Goal: Information Seeking & Learning: Learn about a topic

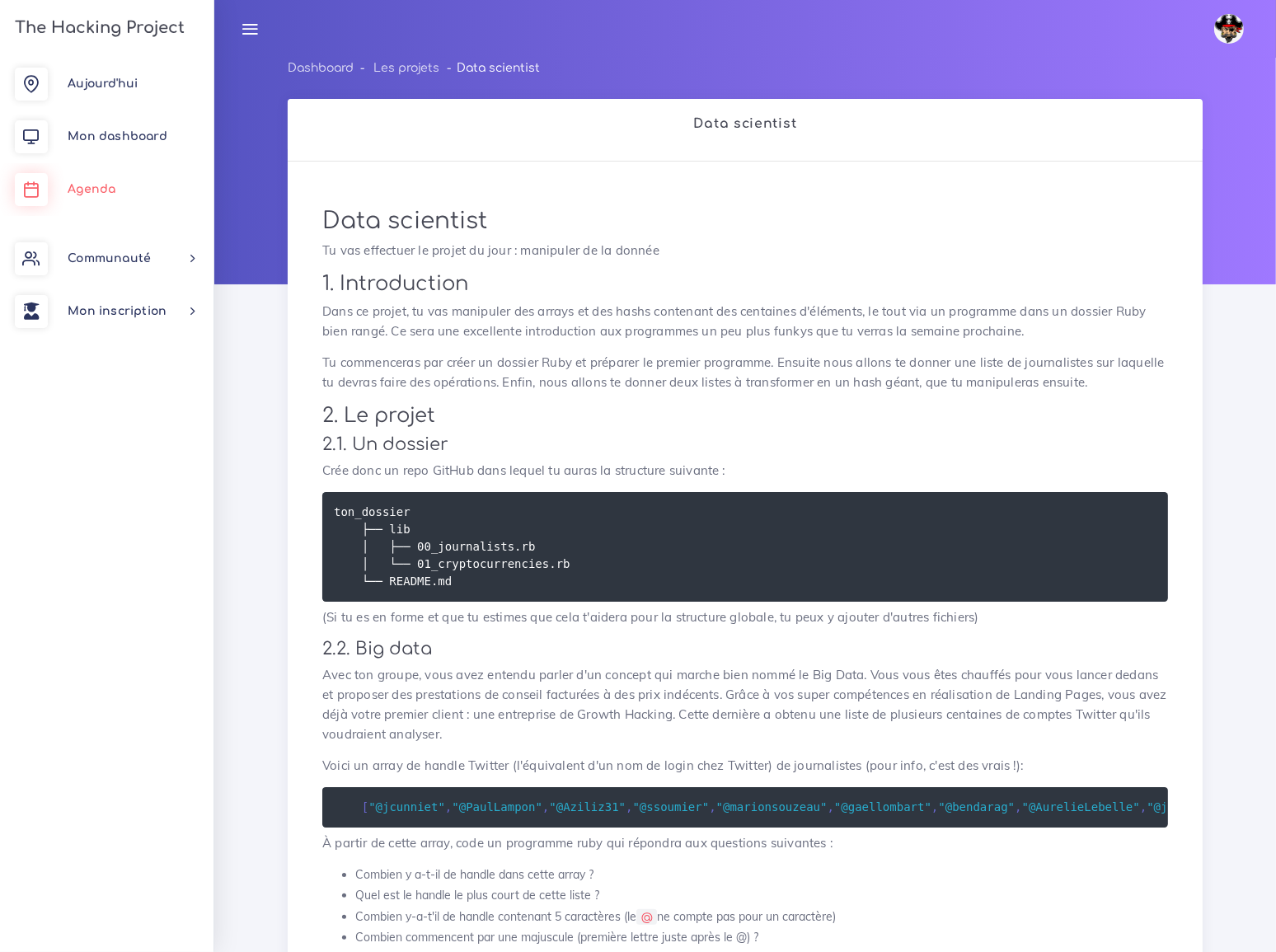
click at [99, 182] on span "Agenda" at bounding box center [91, 188] width 47 height 13
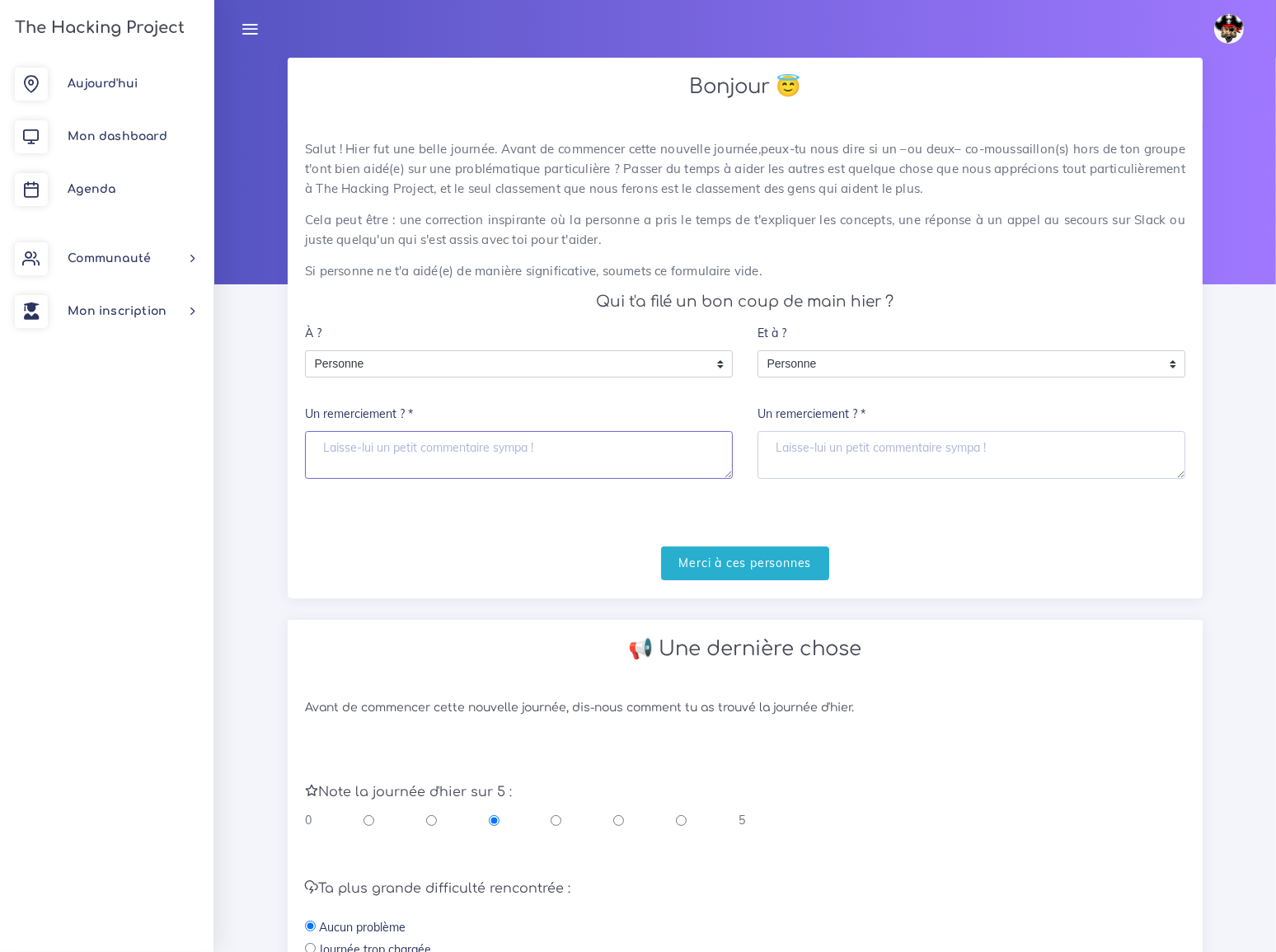
click at [385, 437] on textarea "Un remerciement ? *" at bounding box center [519, 454] width 428 height 47
type textarea "tout le monde m'a aidé"
click at [752, 546] on input "Merci à ces personnes" at bounding box center [745, 563] width 169 height 34
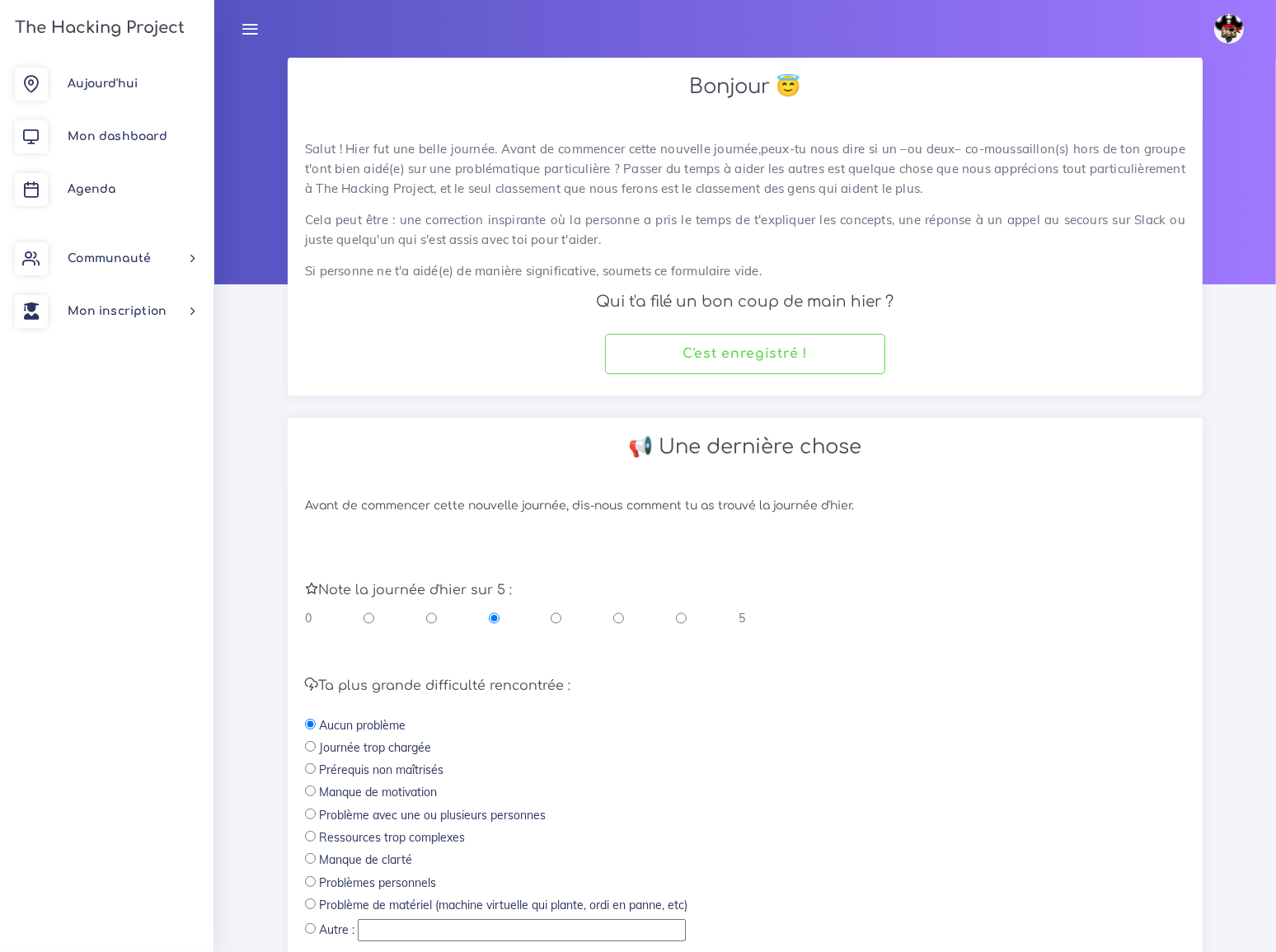
click at [680, 610] on input "radio" at bounding box center [681, 618] width 11 height 16
radio input "true"
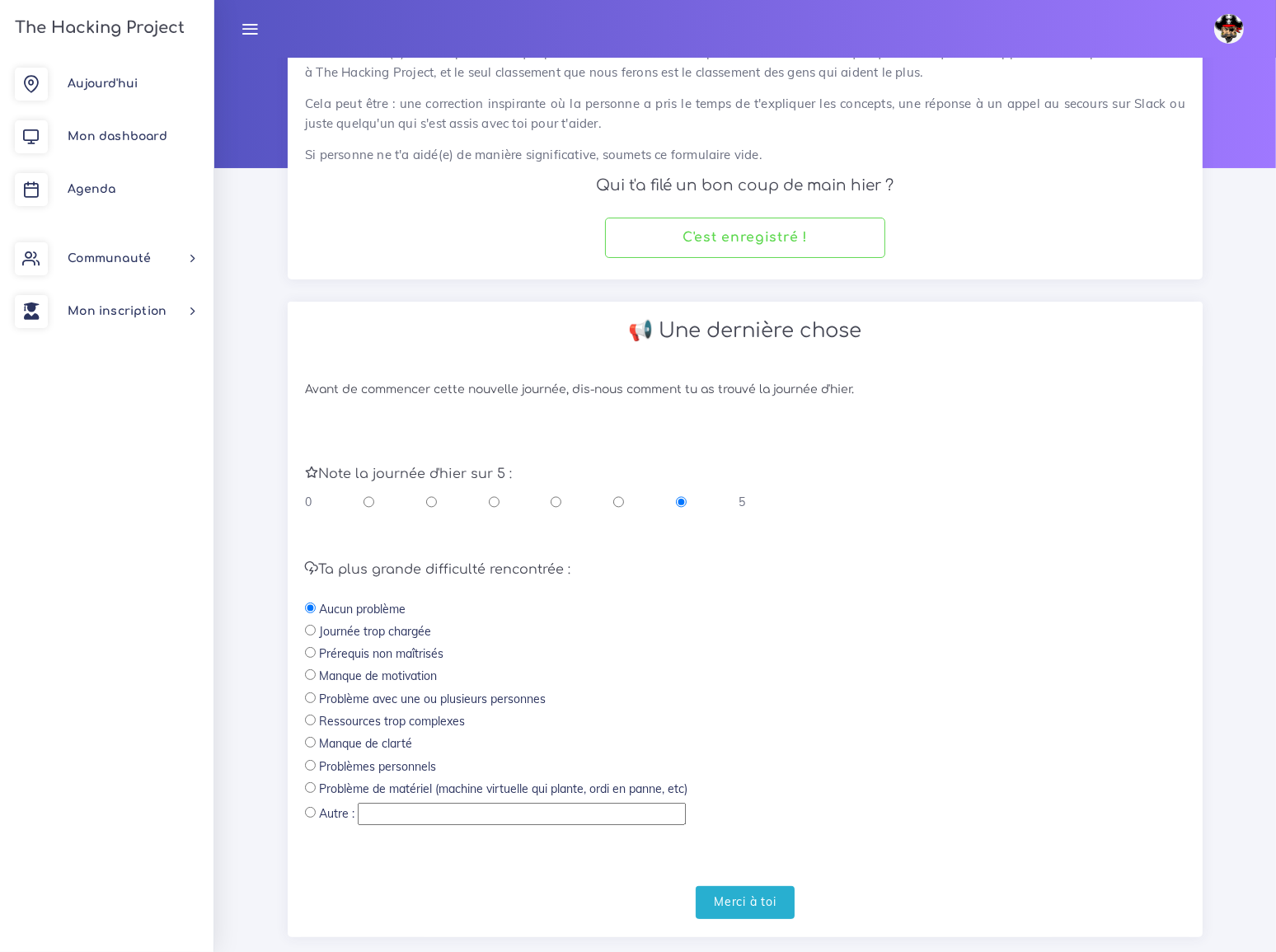
scroll to position [129, 0]
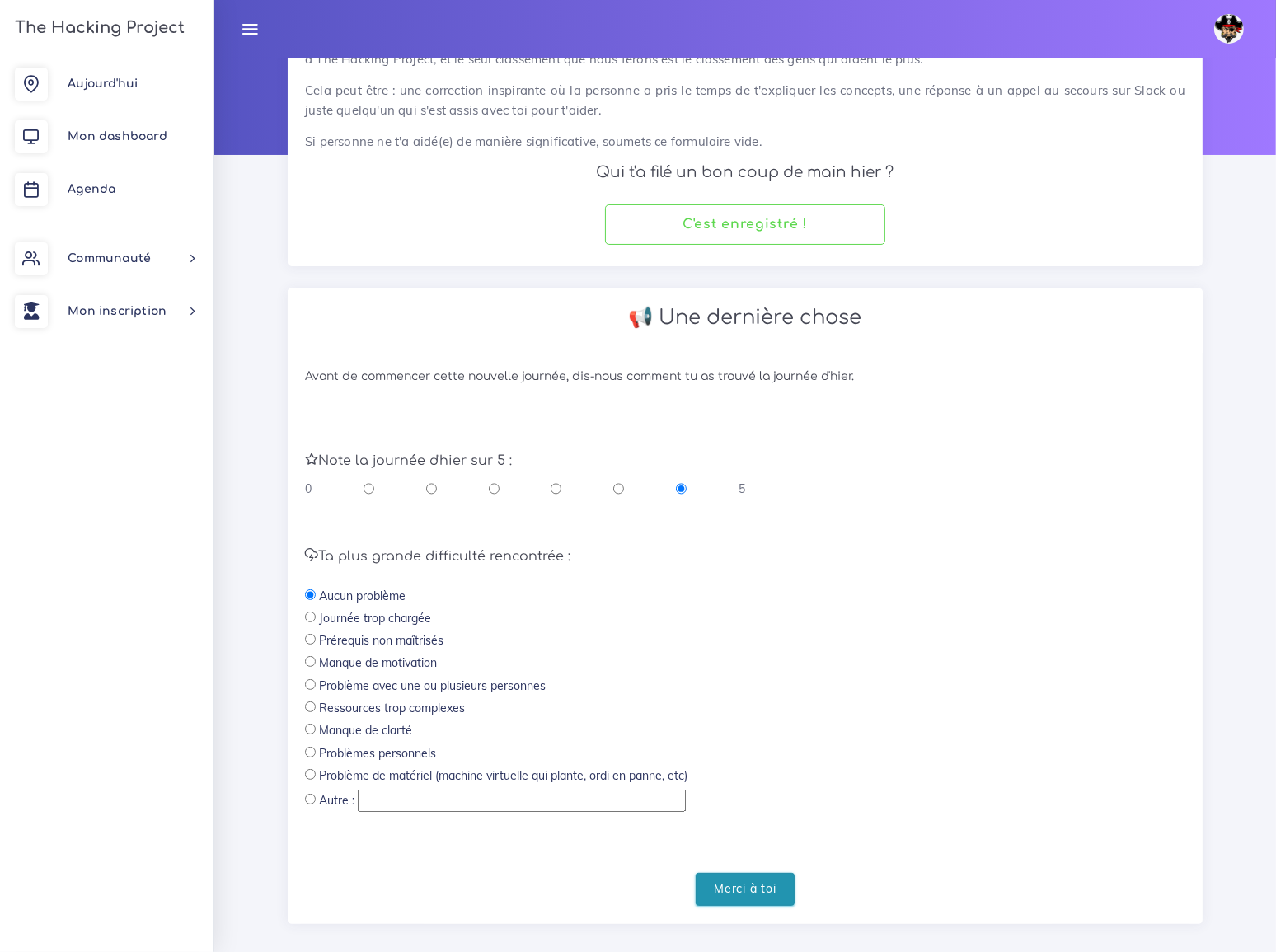
click at [753, 873] on input "Merci à toi" at bounding box center [745, 889] width 99 height 34
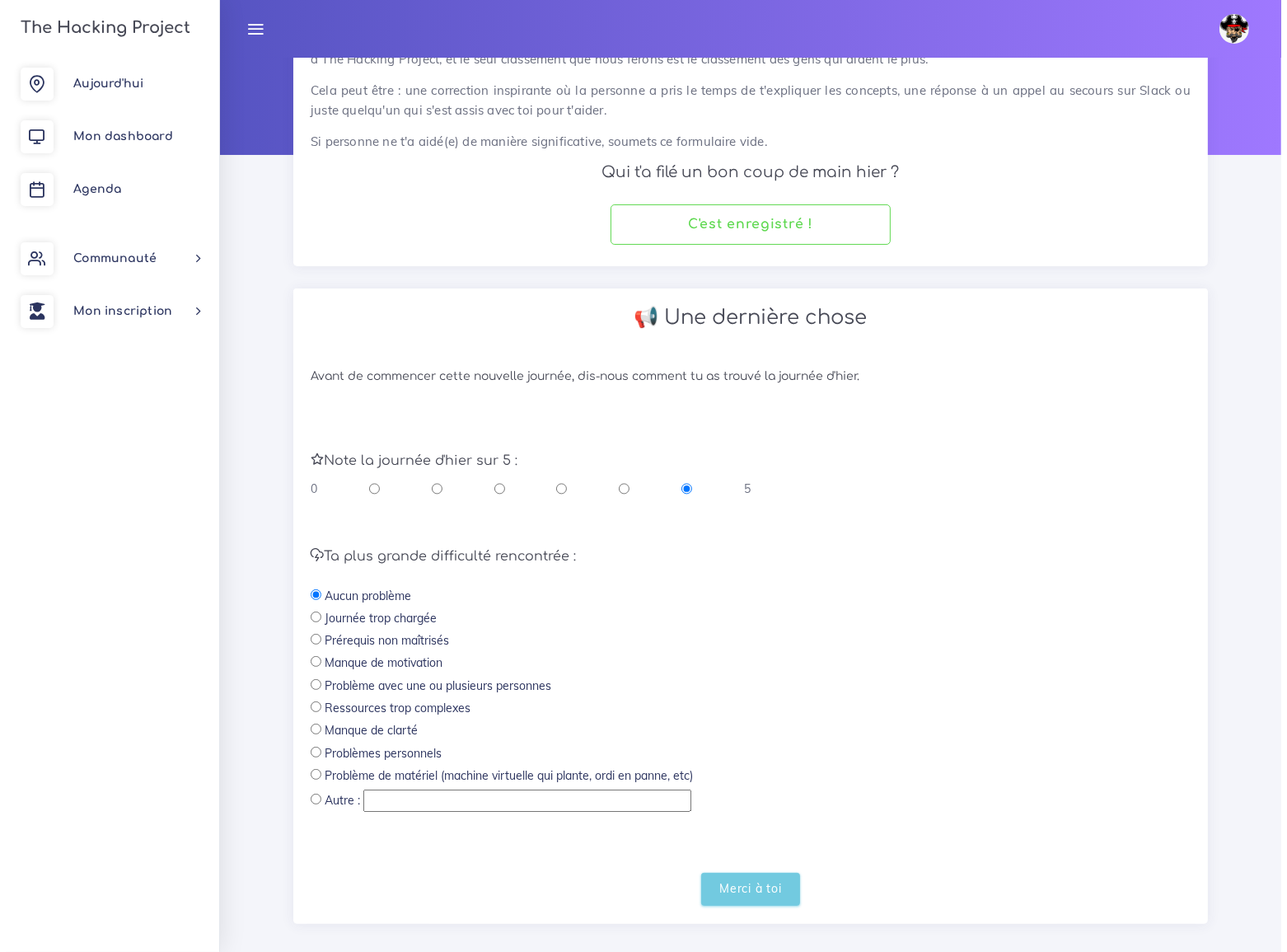
scroll to position [0, 0]
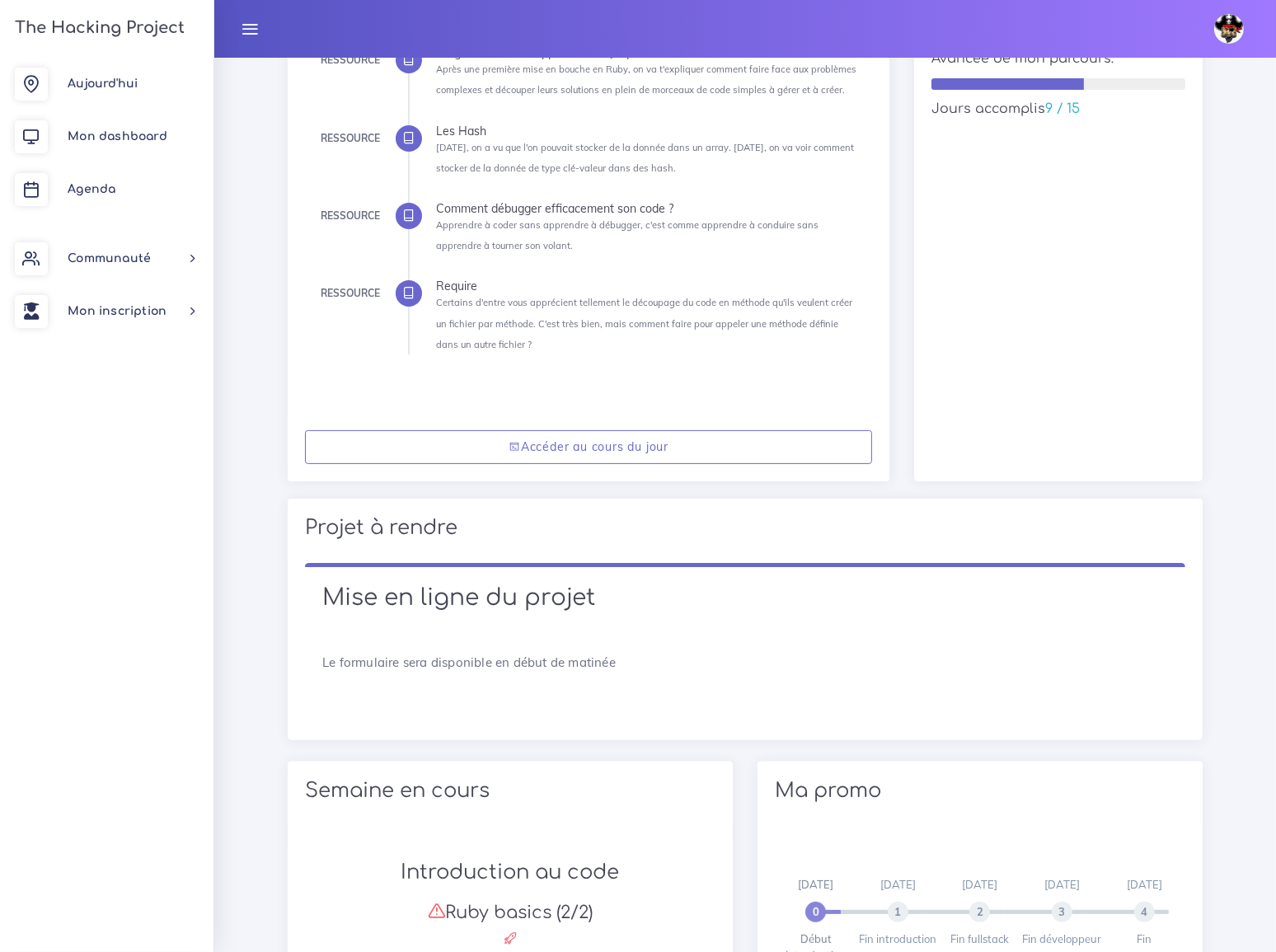
scroll to position [299, 0]
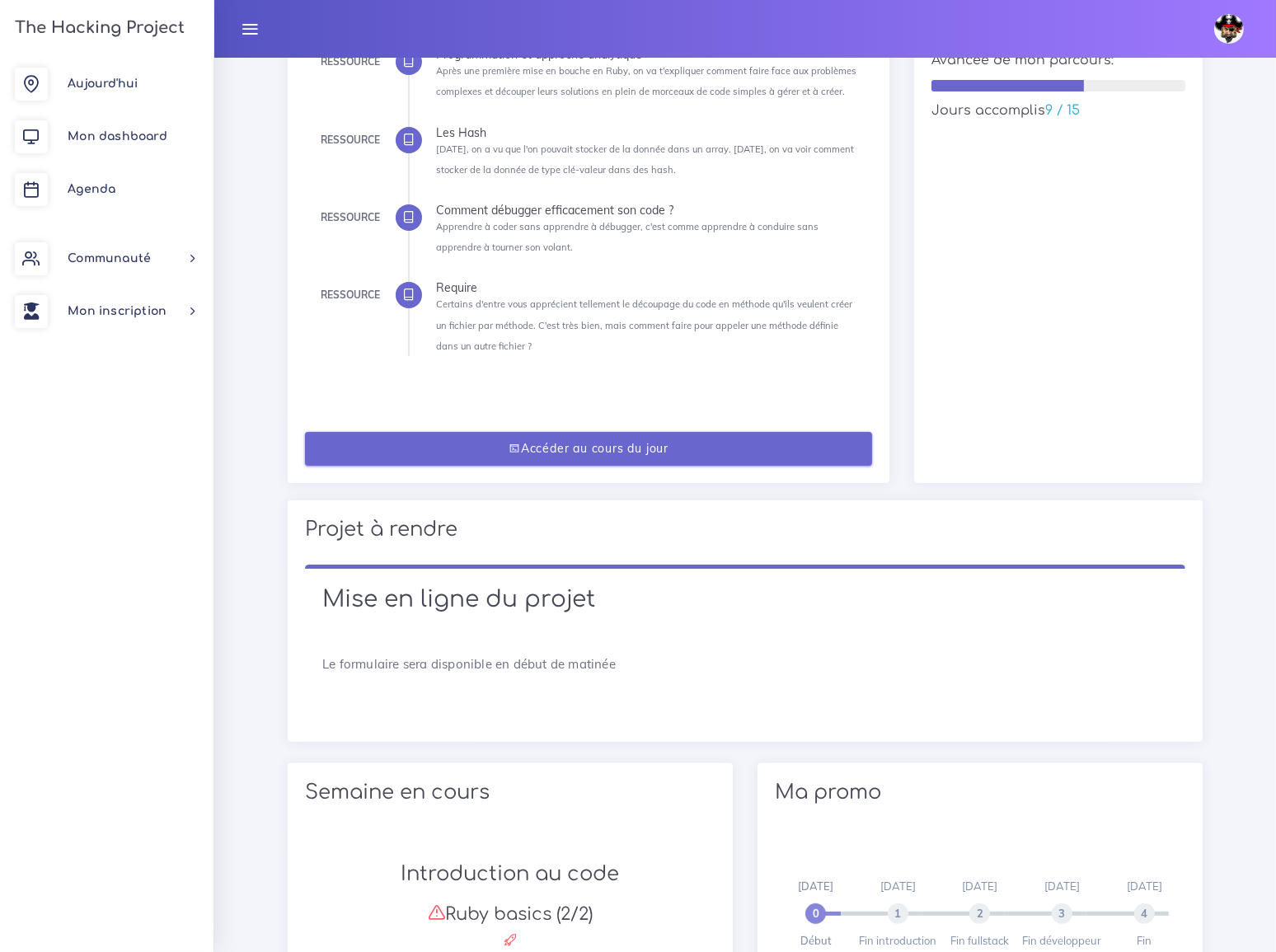
click at [606, 443] on link "Accéder au cours du jour" at bounding box center [588, 448] width 567 height 34
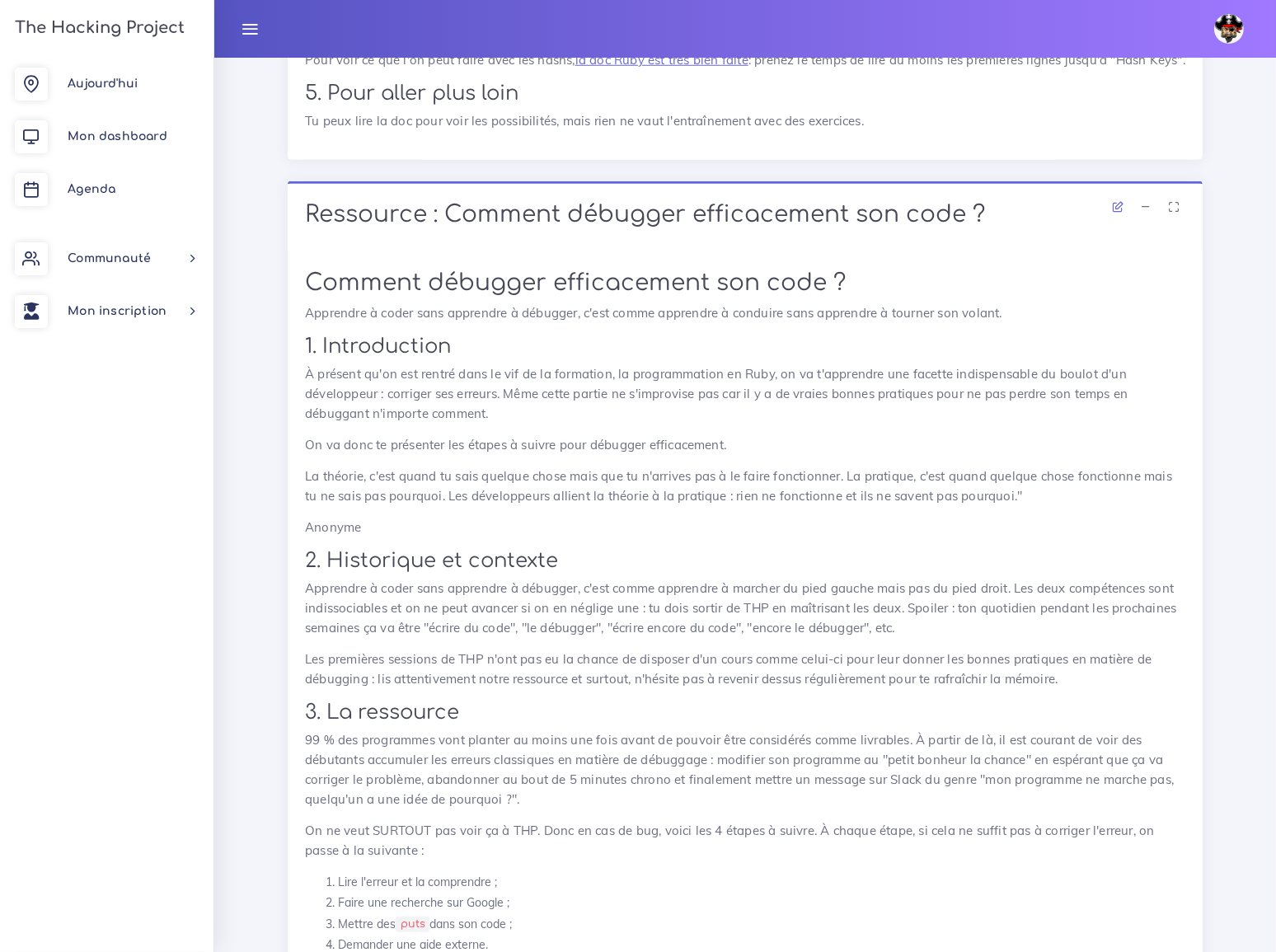
scroll to position [8673, 0]
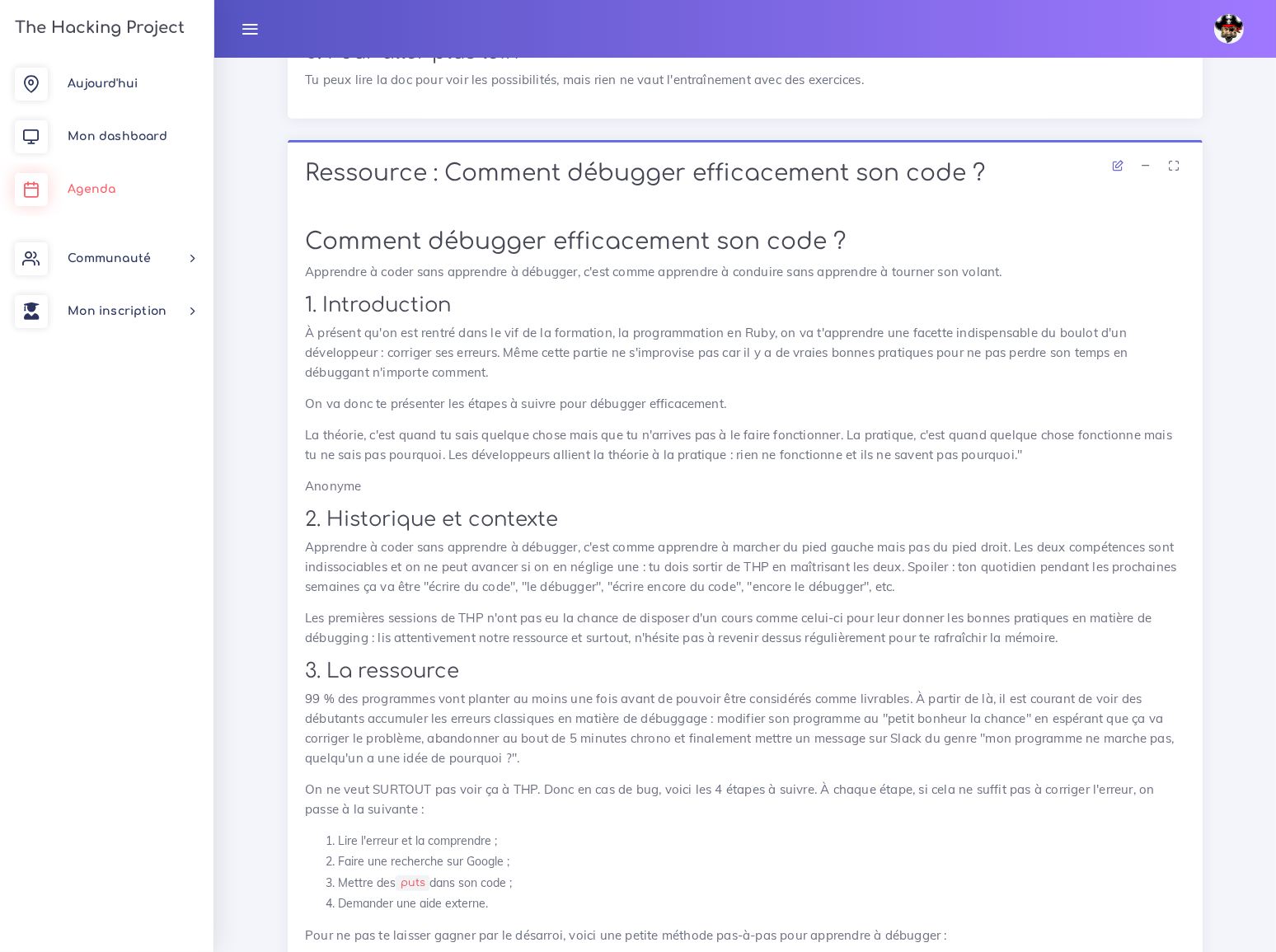
click at [100, 187] on span "Agenda" at bounding box center [91, 188] width 47 height 13
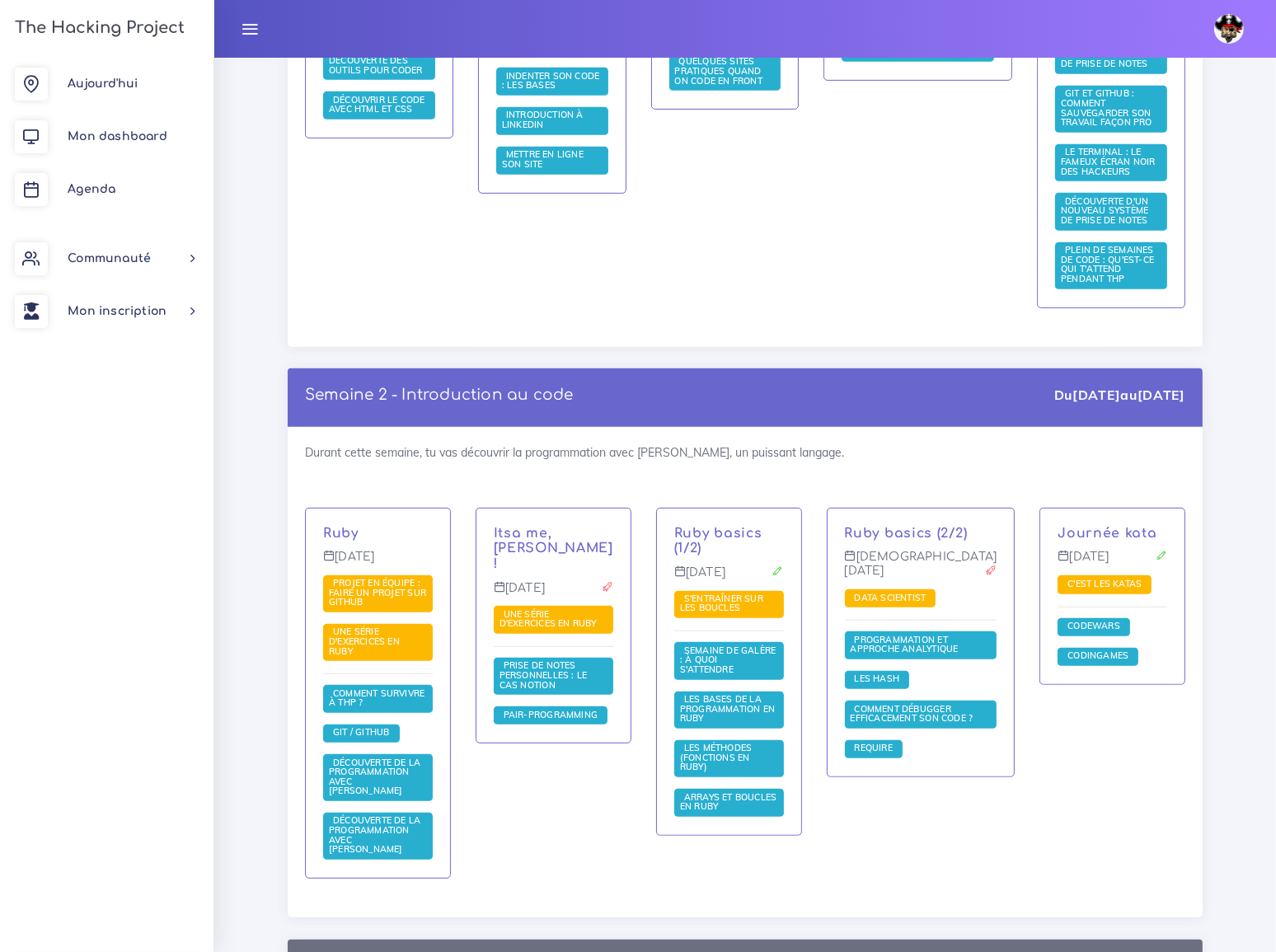
scroll to position [898, 0]
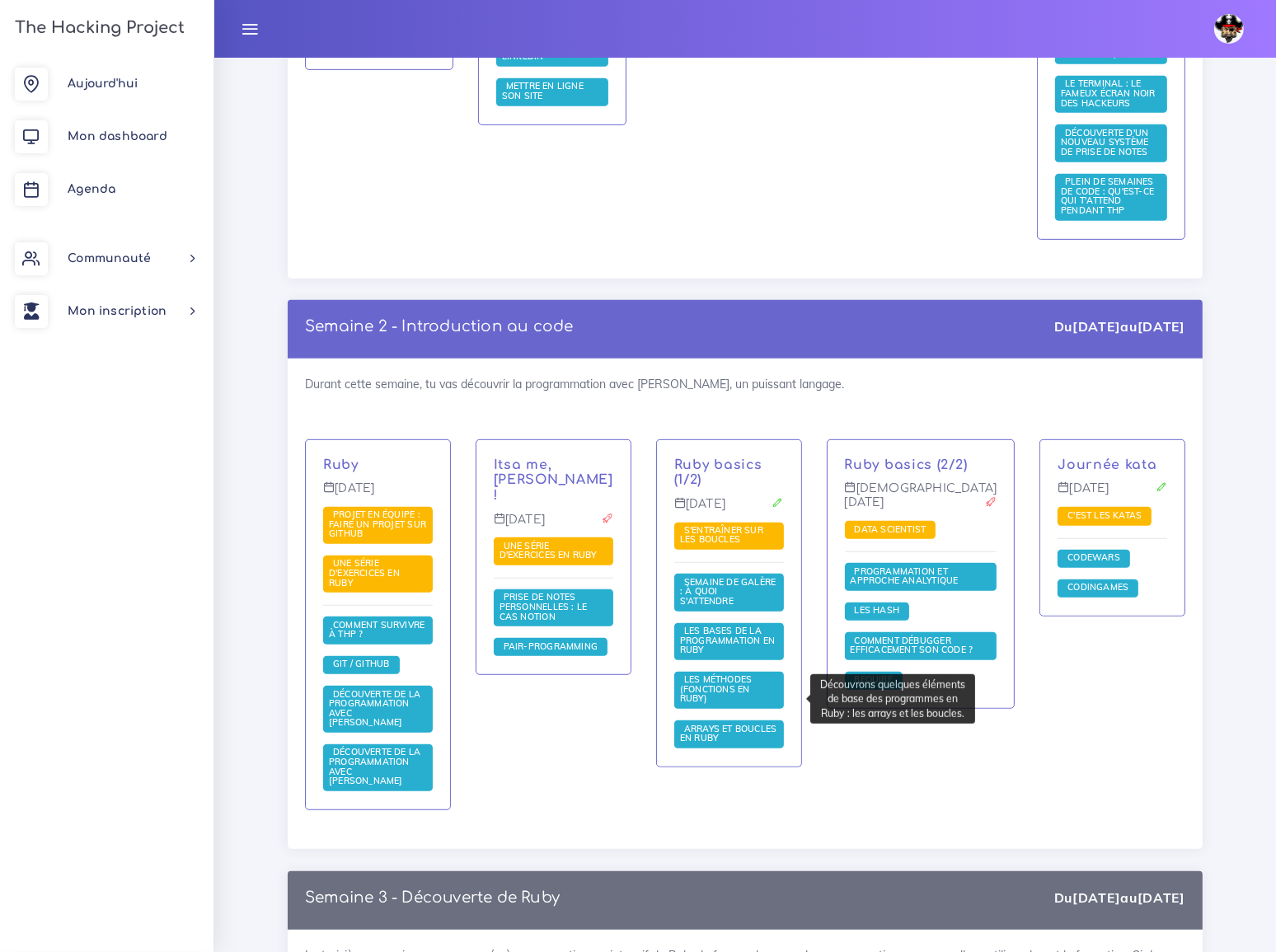
click at [758, 722] on link "Arrays et boucles en Ruby" at bounding box center [728, 733] width 98 height 21
click at [752, 673] on span "Les méthodes (fonctions en Ruby)" at bounding box center [716, 688] width 72 height 31
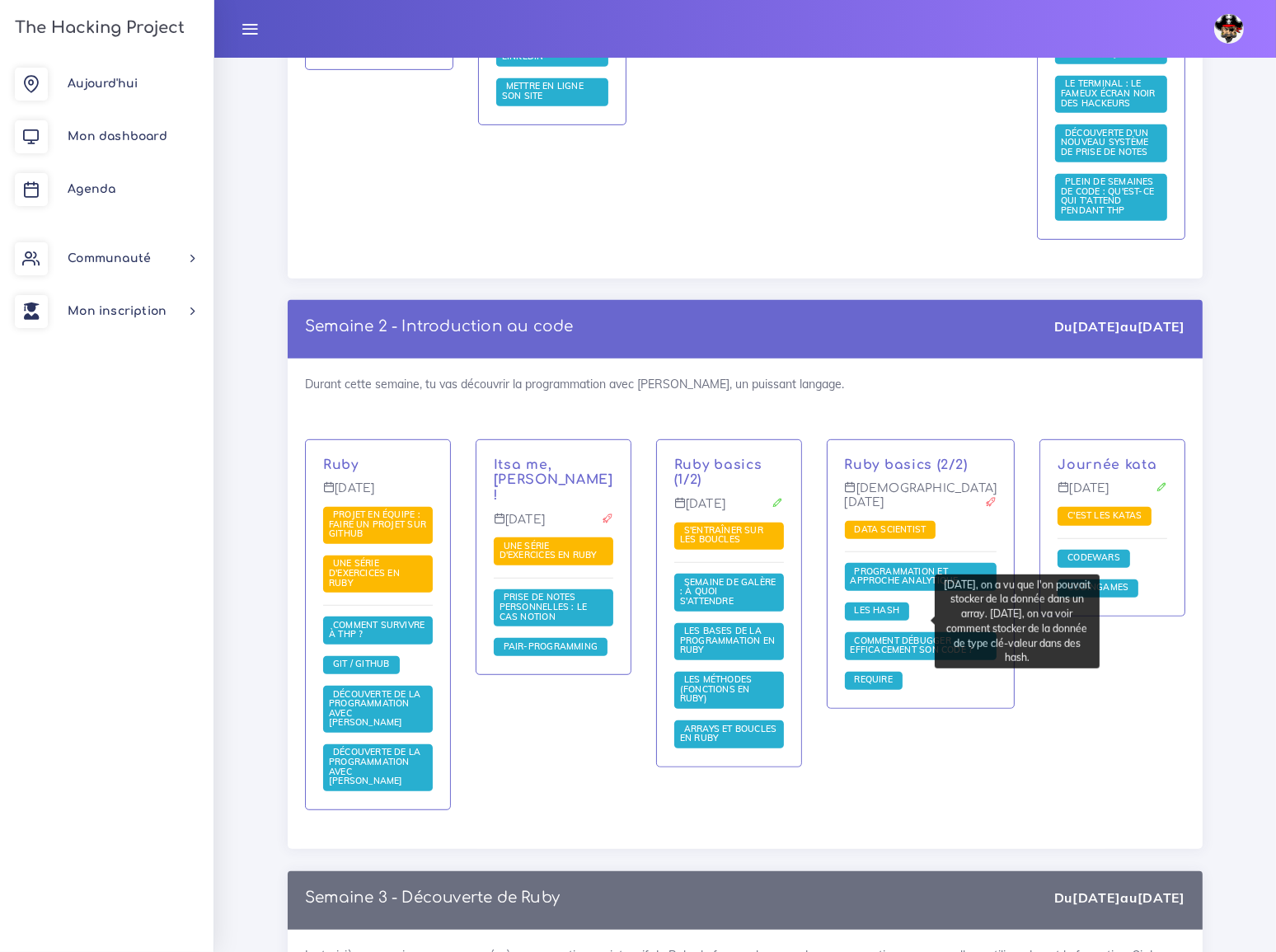
click at [894, 615] on span "Les Hash" at bounding box center [877, 610] width 53 height 12
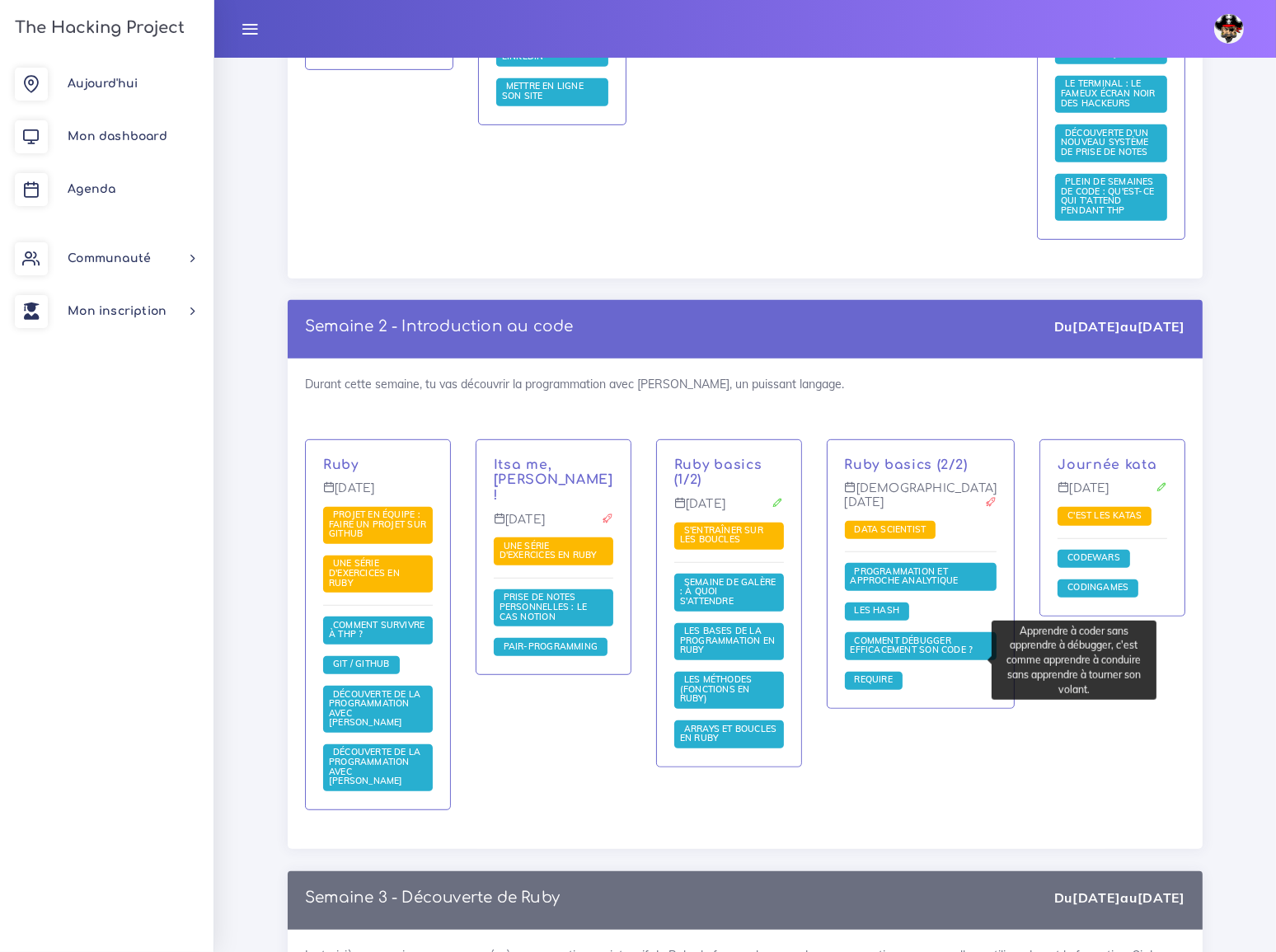
click at [932, 656] on span "Comment débugger efficacement son code ?" at bounding box center [914, 645] width 127 height 21
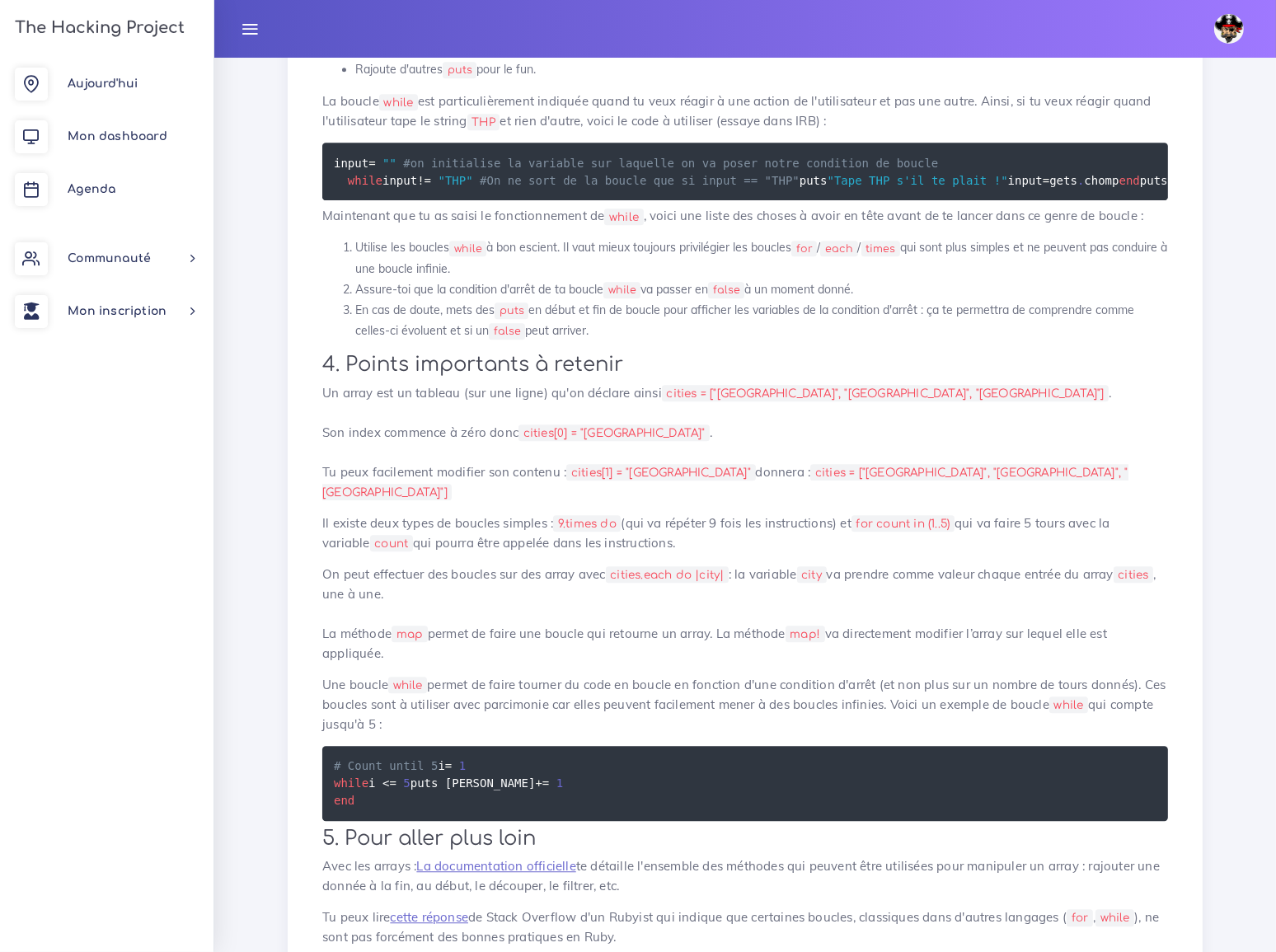
scroll to position [4273, 0]
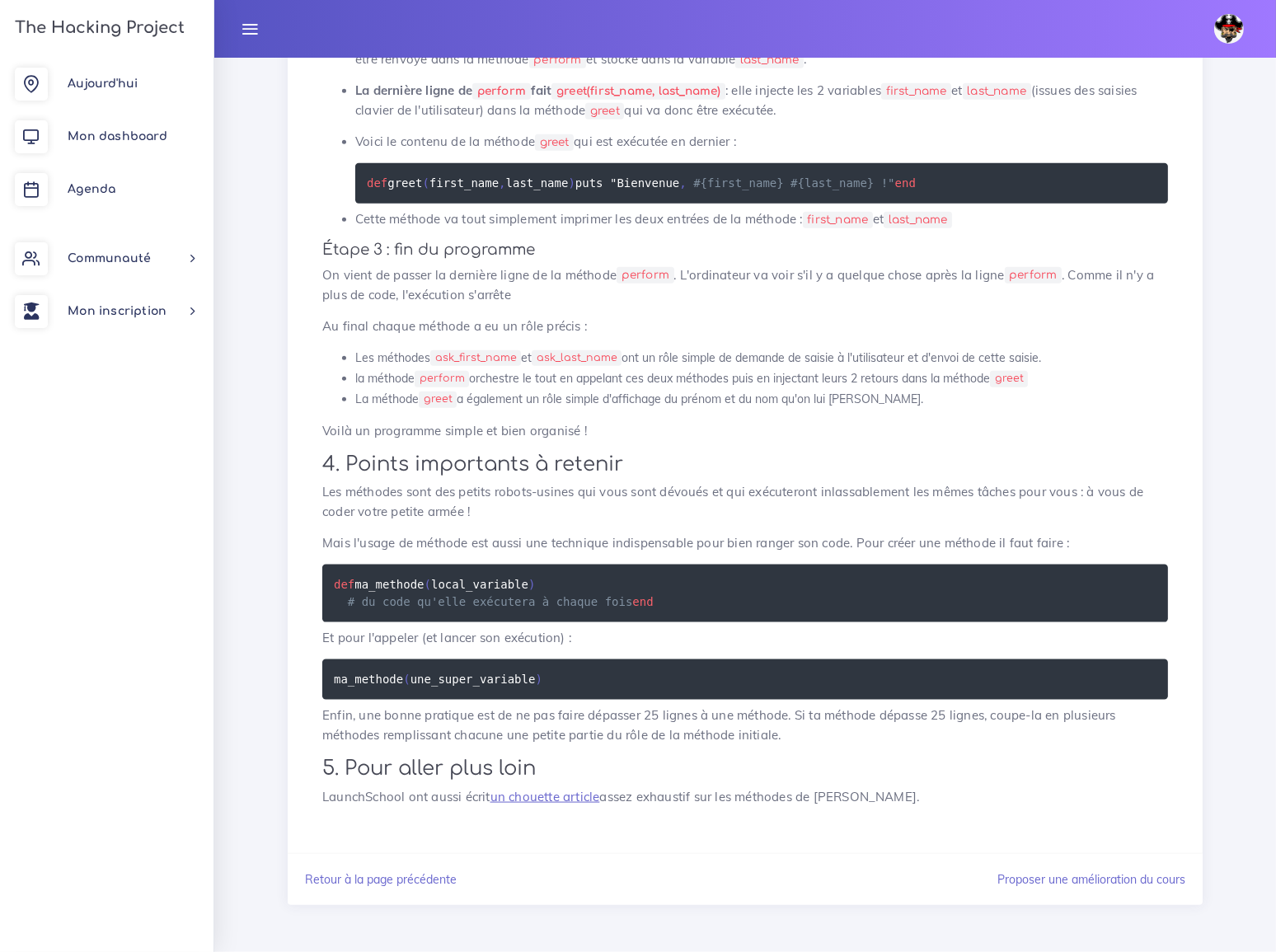
scroll to position [2454, 0]
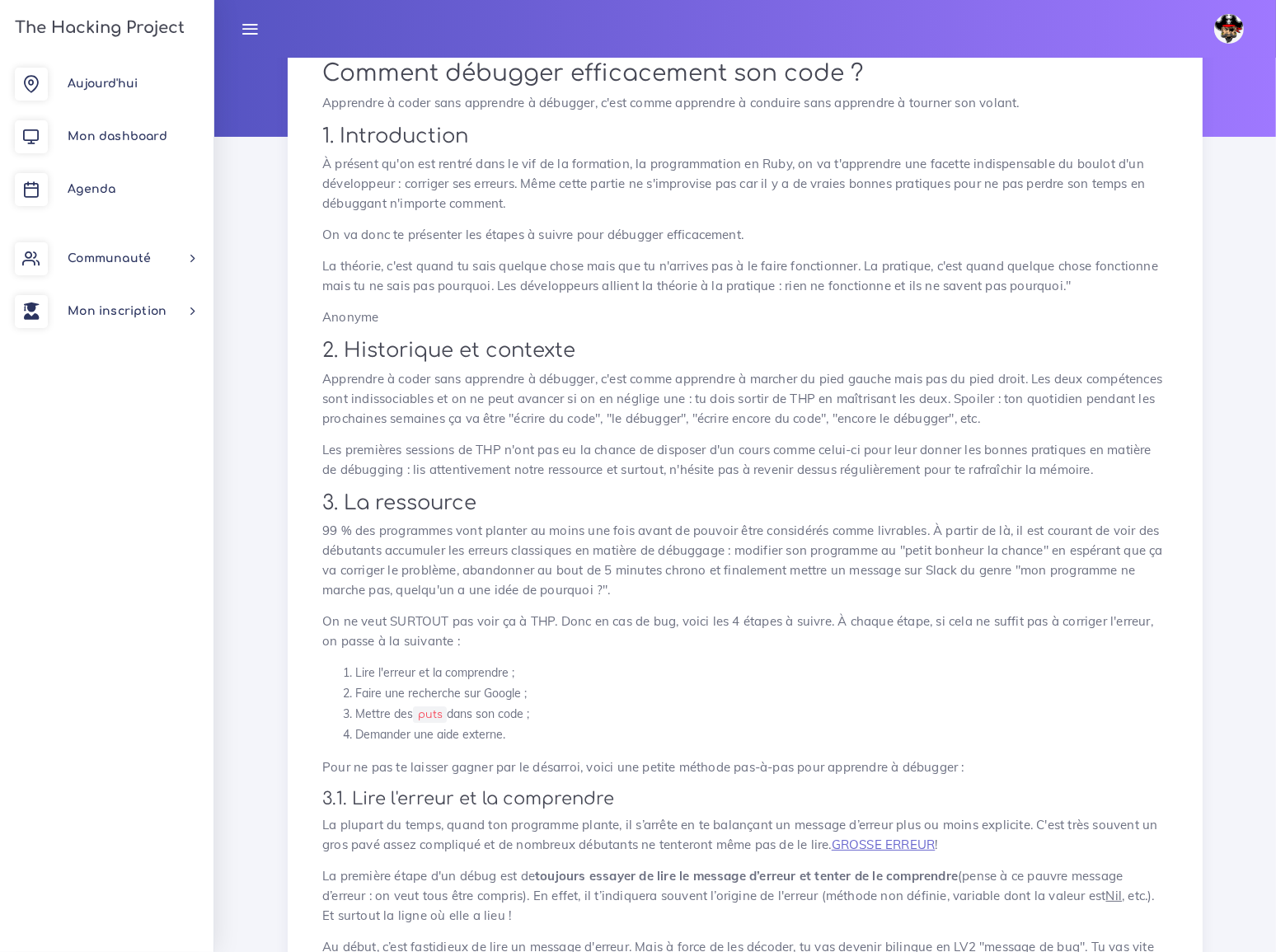
scroll to position [149, 0]
